Goal: Transaction & Acquisition: Book appointment/travel/reservation

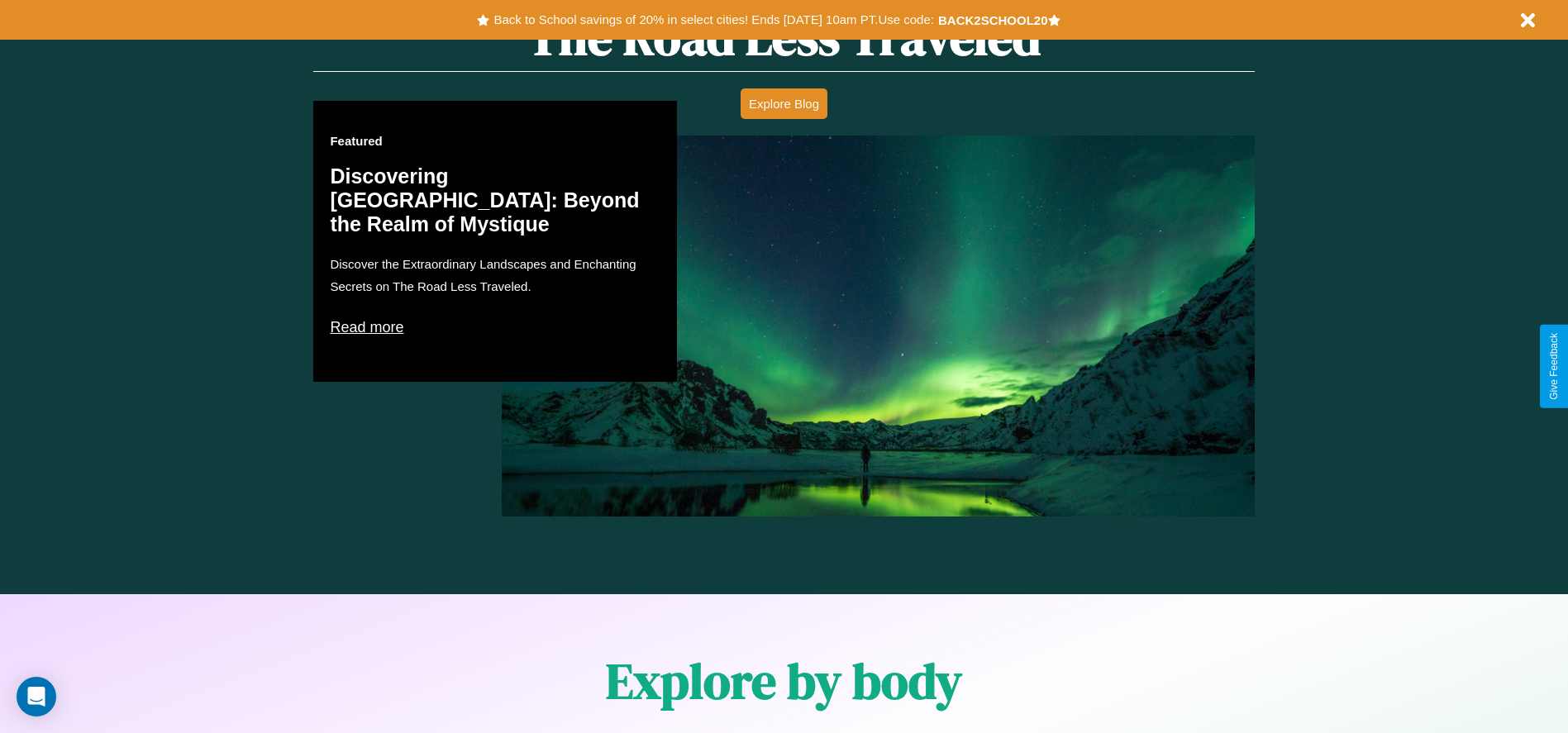
scroll to position [1999, 0]
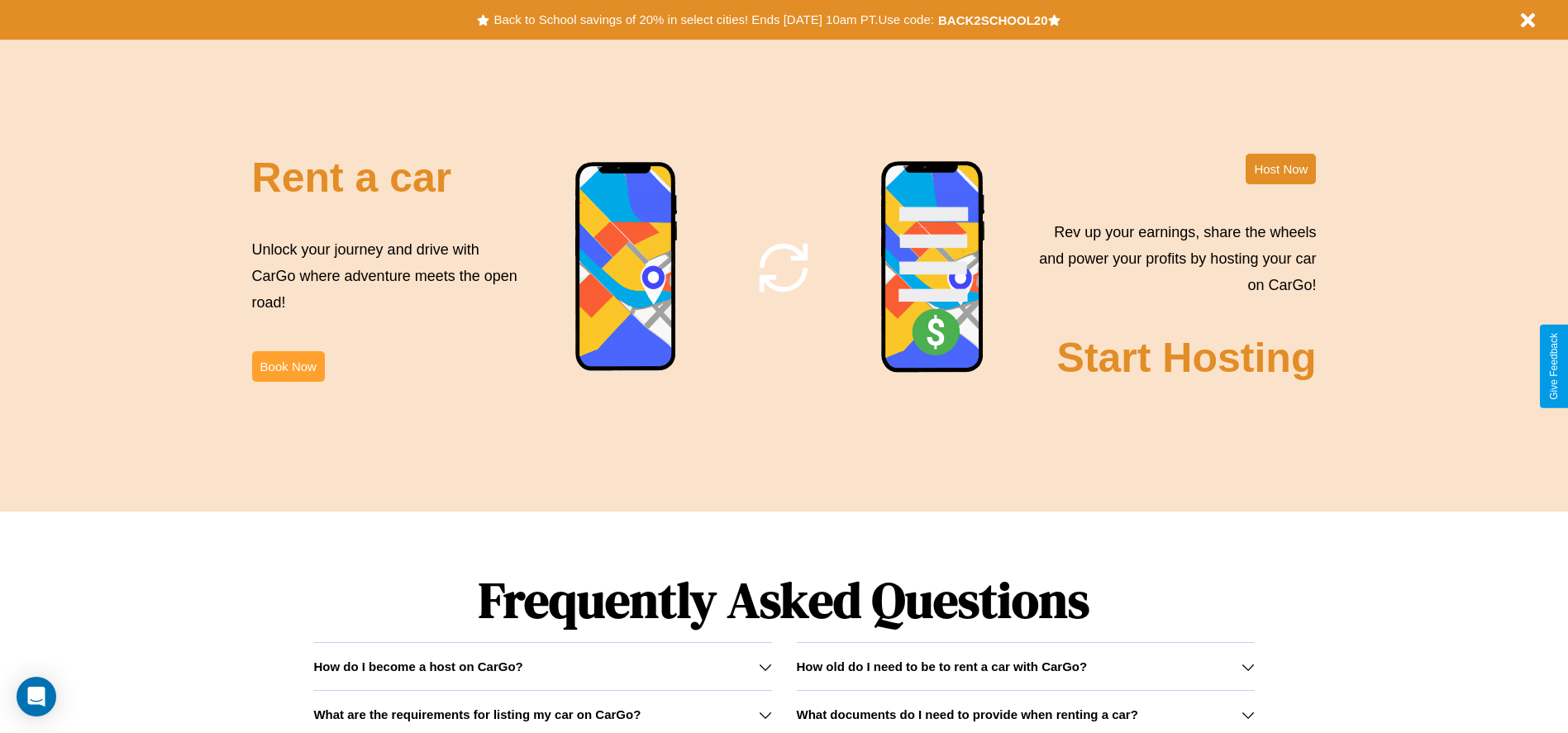
click at [287, 366] on button "Book Now" at bounding box center [288, 366] width 72 height 30
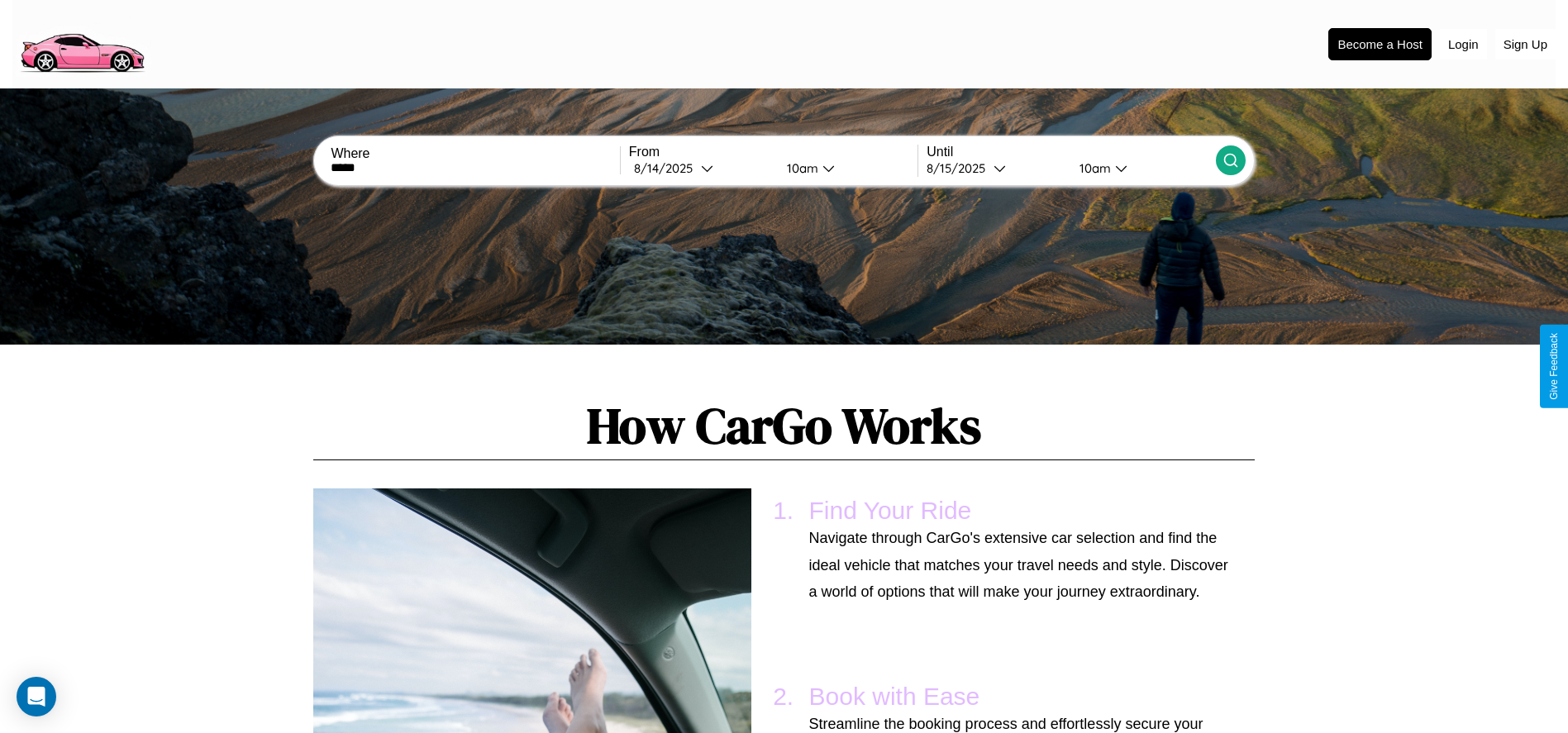
type input "*****"
click at [1229, 161] on icon at bounding box center [1230, 161] width 17 height 17
